Goal: Download file/media

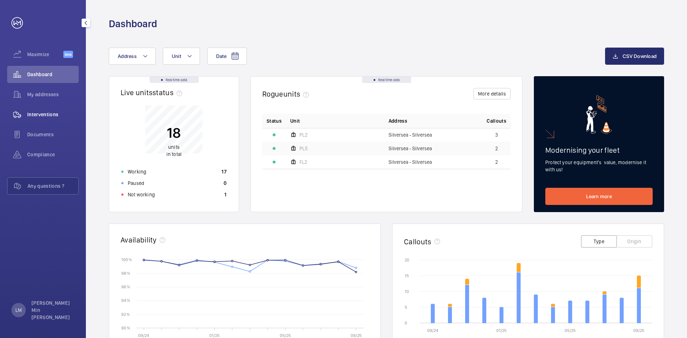
click at [45, 114] on span "Interventions" at bounding box center [53, 114] width 52 height 7
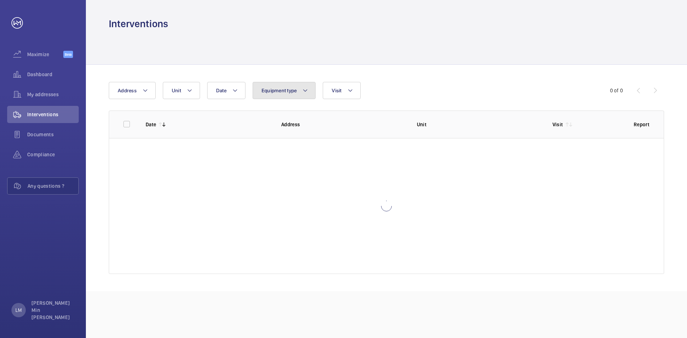
click at [292, 93] on span "Equipment type" at bounding box center [279, 91] width 35 height 6
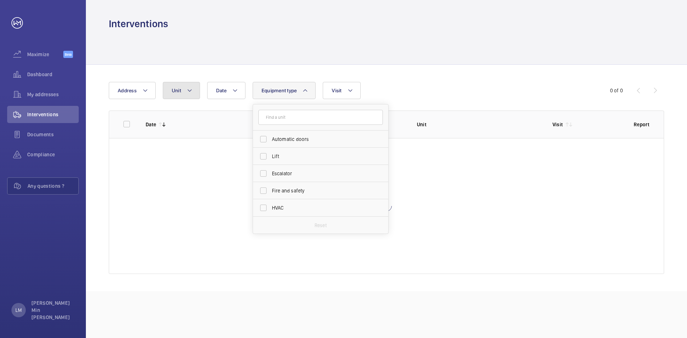
click at [167, 89] on button "Unit" at bounding box center [181, 90] width 37 height 17
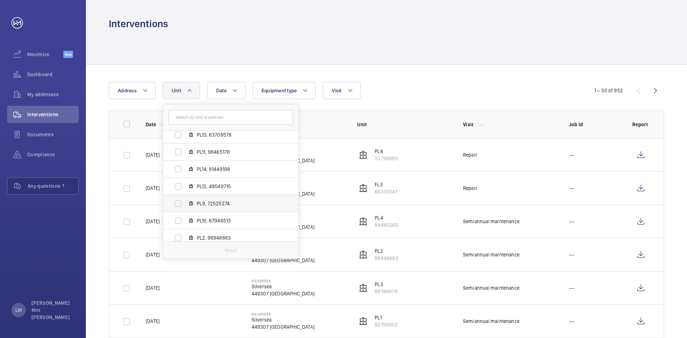
scroll to position [107, 0]
click at [221, 220] on span "PL9, 72525274" at bounding box center [238, 220] width 83 height 7
click at [185, 220] on input "PL9, 72525274" at bounding box center [178, 221] width 14 height 14
checkbox input "true"
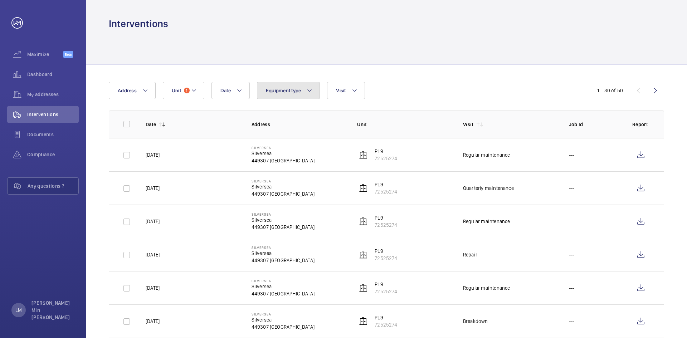
click at [311, 91] on mat-icon at bounding box center [310, 90] width 6 height 9
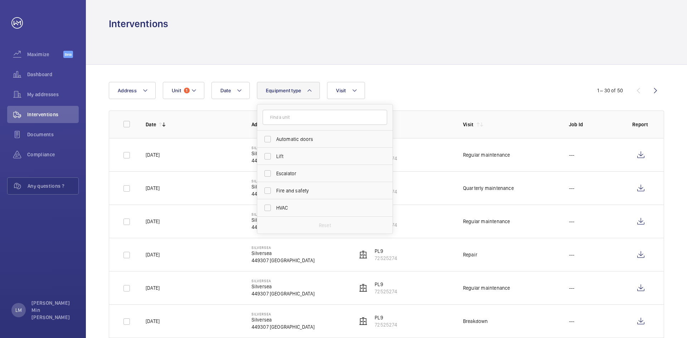
click at [311, 91] on mat-icon at bounding box center [310, 90] width 6 height 9
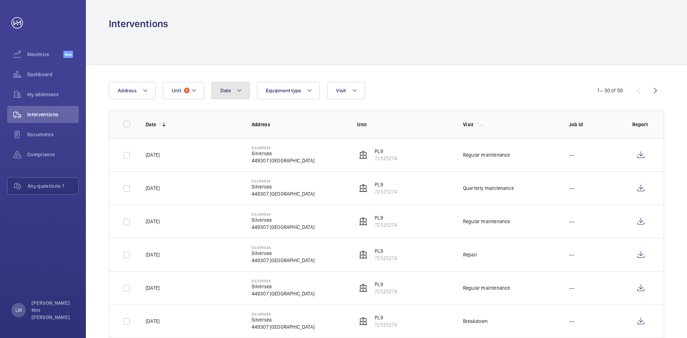
click at [232, 92] on button "Date" at bounding box center [230, 90] width 38 height 17
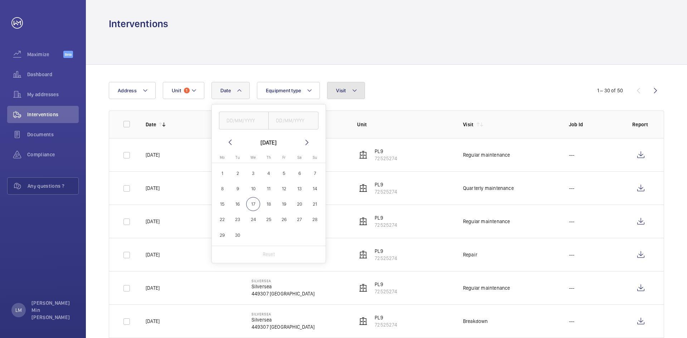
click at [361, 87] on button "Visit" at bounding box center [346, 90] width 38 height 17
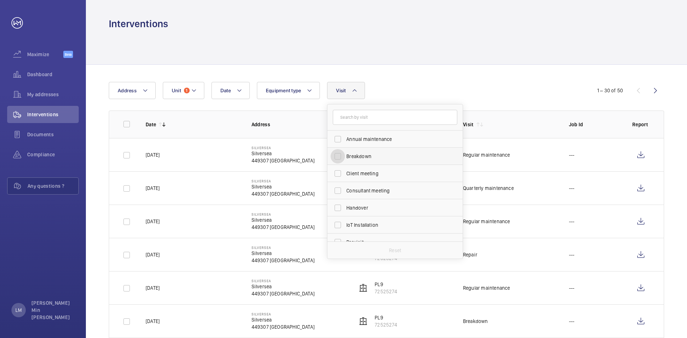
click at [339, 159] on input "Breakdown" at bounding box center [338, 156] width 14 height 14
checkbox input "true"
click at [519, 70] on div "Date Address Unit 1 Equipment type Visit 1 Annual maintenance Breakdown Client …" at bounding box center [386, 277] width 601 height 424
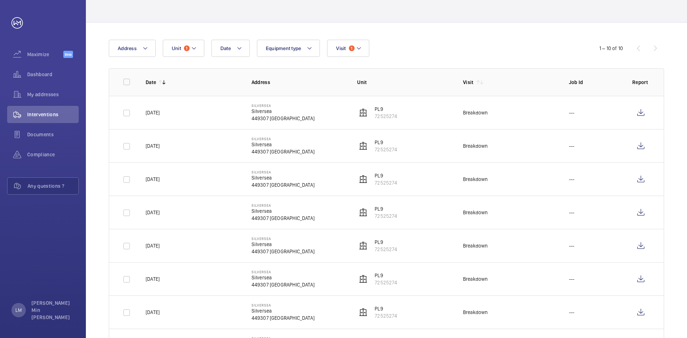
scroll to position [36, 0]
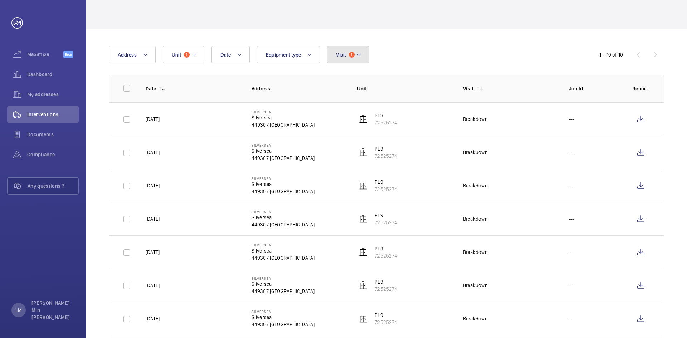
click at [353, 57] on span "1" at bounding box center [352, 55] width 6 height 6
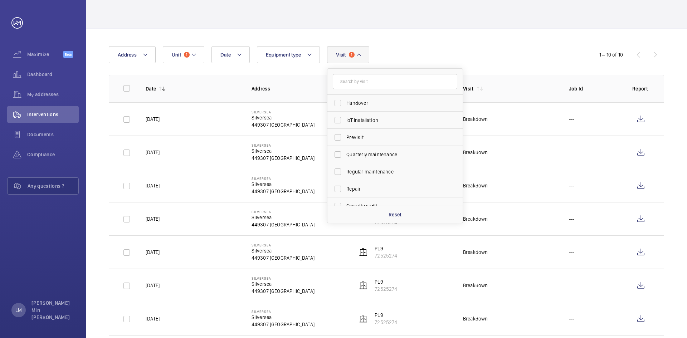
scroll to position [72, 0]
click at [343, 185] on input "Repair" at bounding box center [338, 186] width 14 height 14
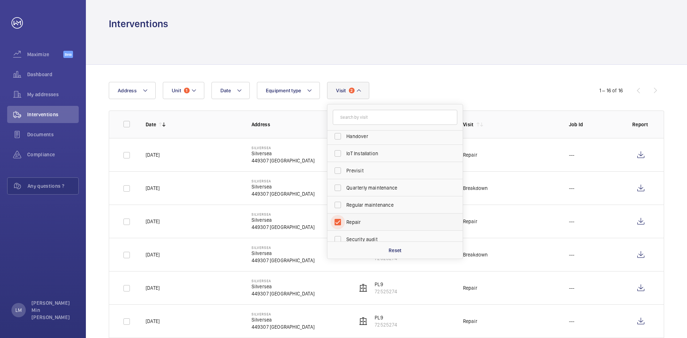
click at [340, 223] on input "Repair" at bounding box center [338, 222] width 14 height 14
checkbox input "false"
click at [338, 141] on input "Breakdown" at bounding box center [338, 139] width 14 height 14
checkbox input "false"
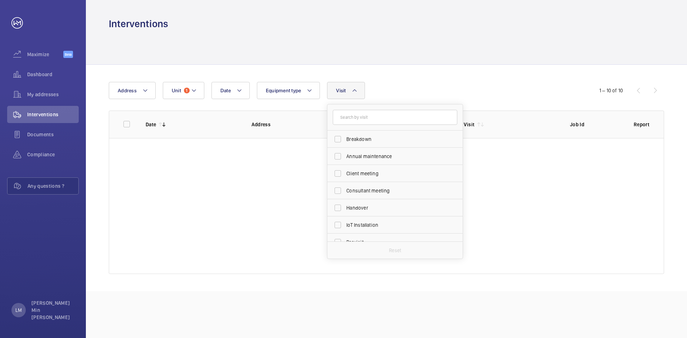
click at [504, 73] on div "Date Address Unit 1 Equipment type Visit Breakdown Annual maintenance Client me…" at bounding box center [386, 178] width 601 height 226
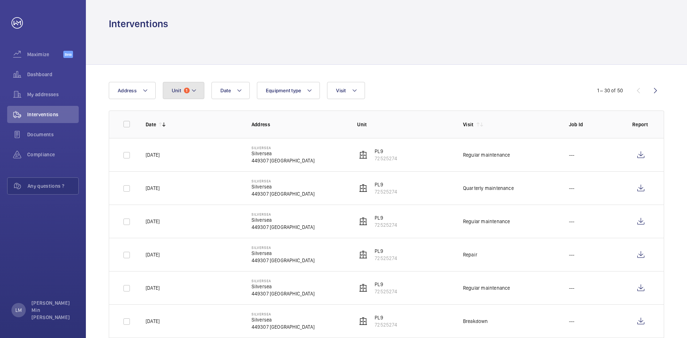
click at [195, 90] on mat-icon at bounding box center [194, 90] width 6 height 9
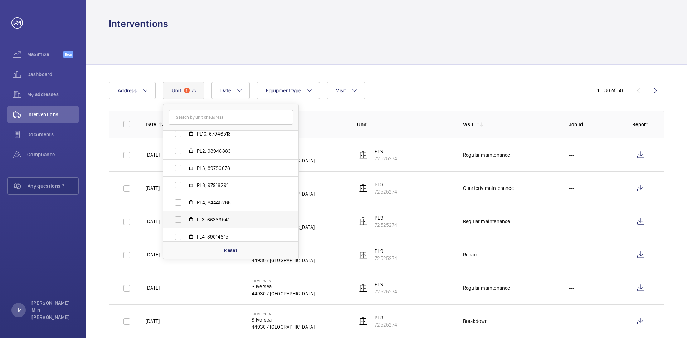
scroll to position [215, 0]
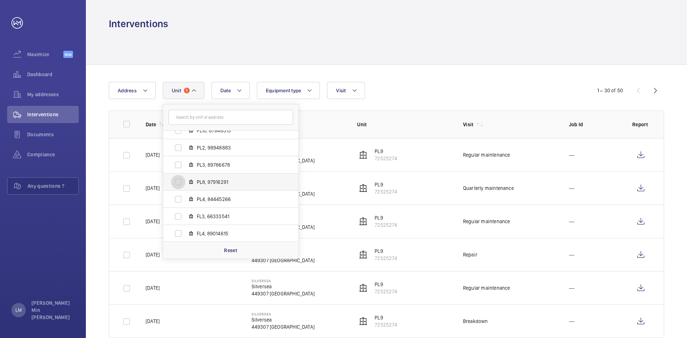
click at [177, 184] on input "PL8, 97916291" at bounding box center [178, 182] width 14 height 14
checkbox input "true"
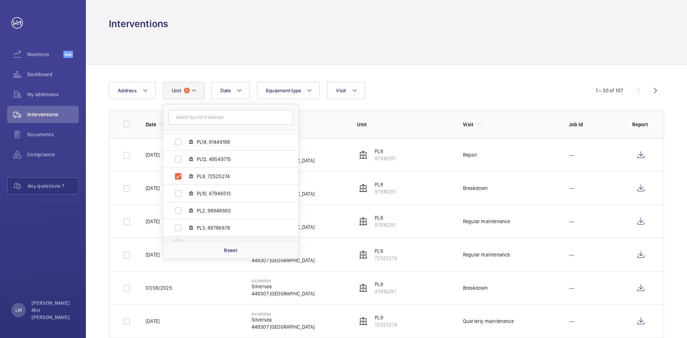
scroll to position [143, 0]
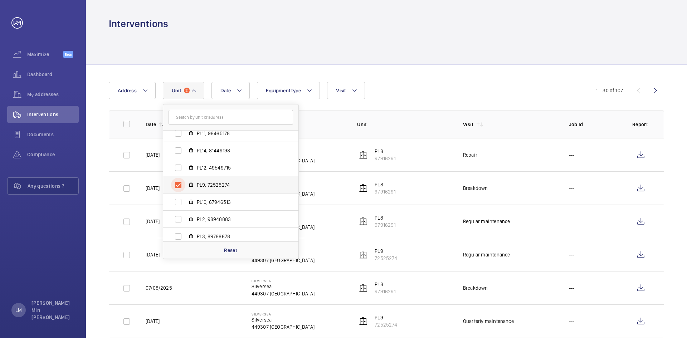
click at [180, 185] on input "PL9, 72525274" at bounding box center [178, 185] width 14 height 14
checkbox input "false"
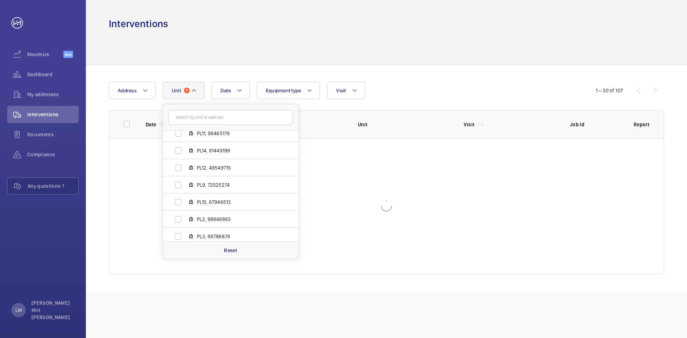
click at [462, 86] on div "Date Address Unit [GEOGRAPHIC_DATA], 20796978 PL5, 44816934 PL7, 90428676 PL1, …" at bounding box center [343, 90] width 469 height 17
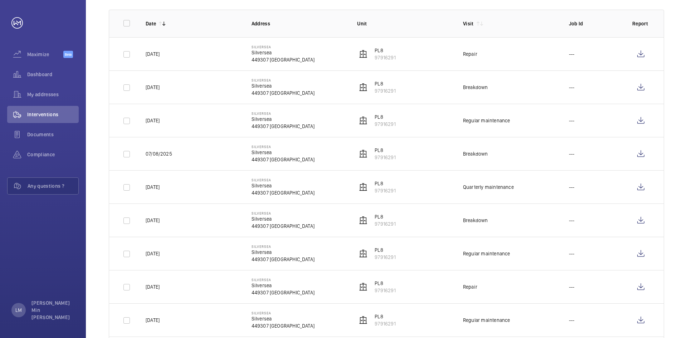
scroll to position [107, 0]
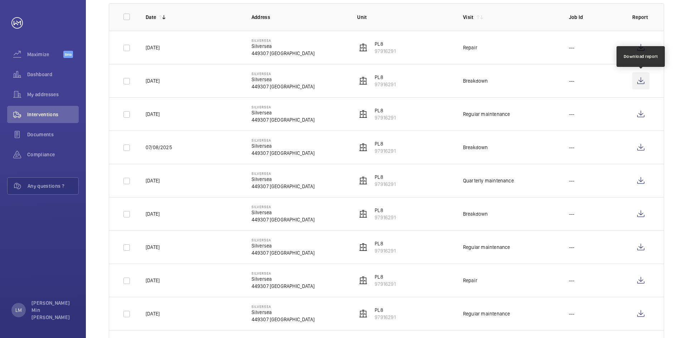
click at [638, 84] on wm-front-icon-button at bounding box center [640, 80] width 17 height 17
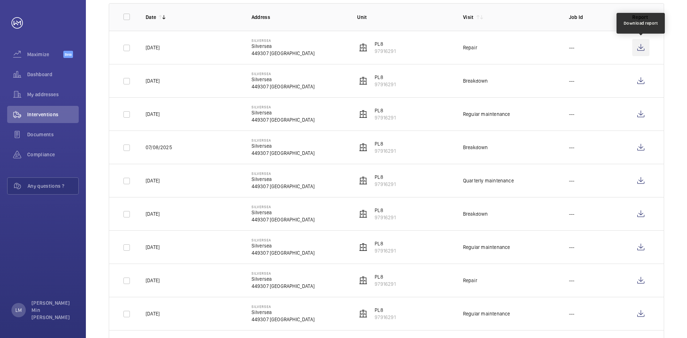
click at [640, 46] on wm-front-icon-button at bounding box center [640, 47] width 17 height 17
